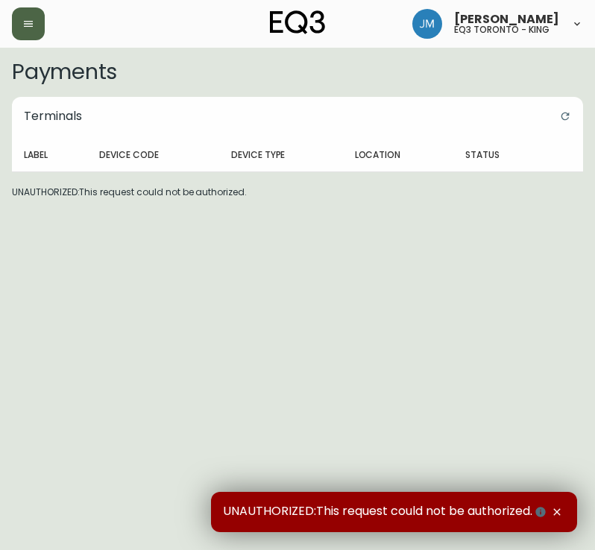
click at [42, 17] on button "button" at bounding box center [28, 23] width 33 height 33
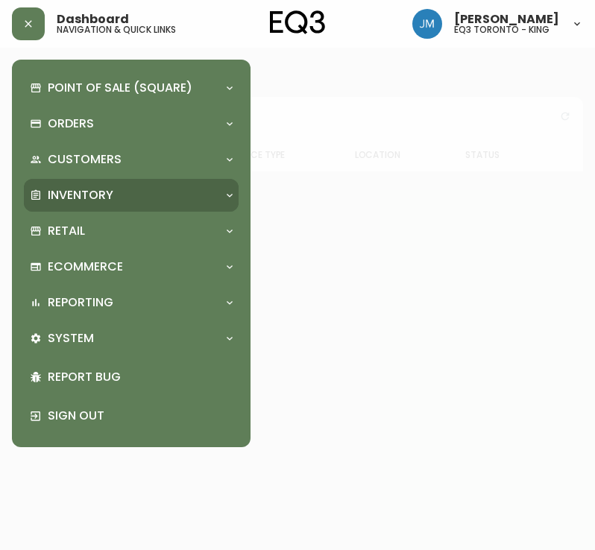
click at [83, 186] on div "Inventory" at bounding box center [131, 195] width 215 height 33
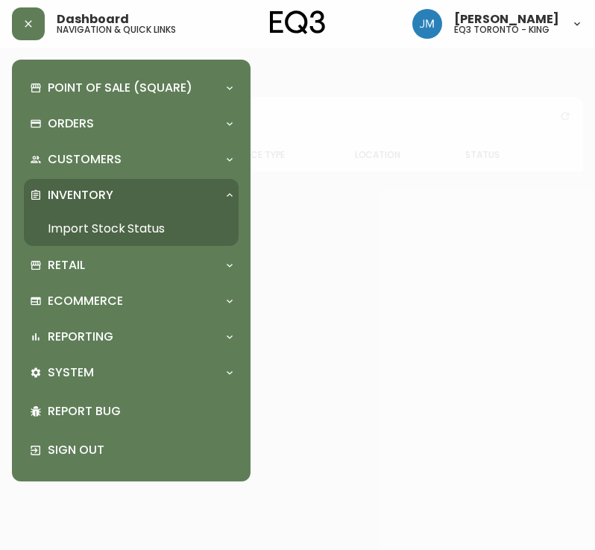
click at [111, 230] on link "Import Stock Status" at bounding box center [131, 229] width 215 height 34
